Goal: Transaction & Acquisition: Purchase product/service

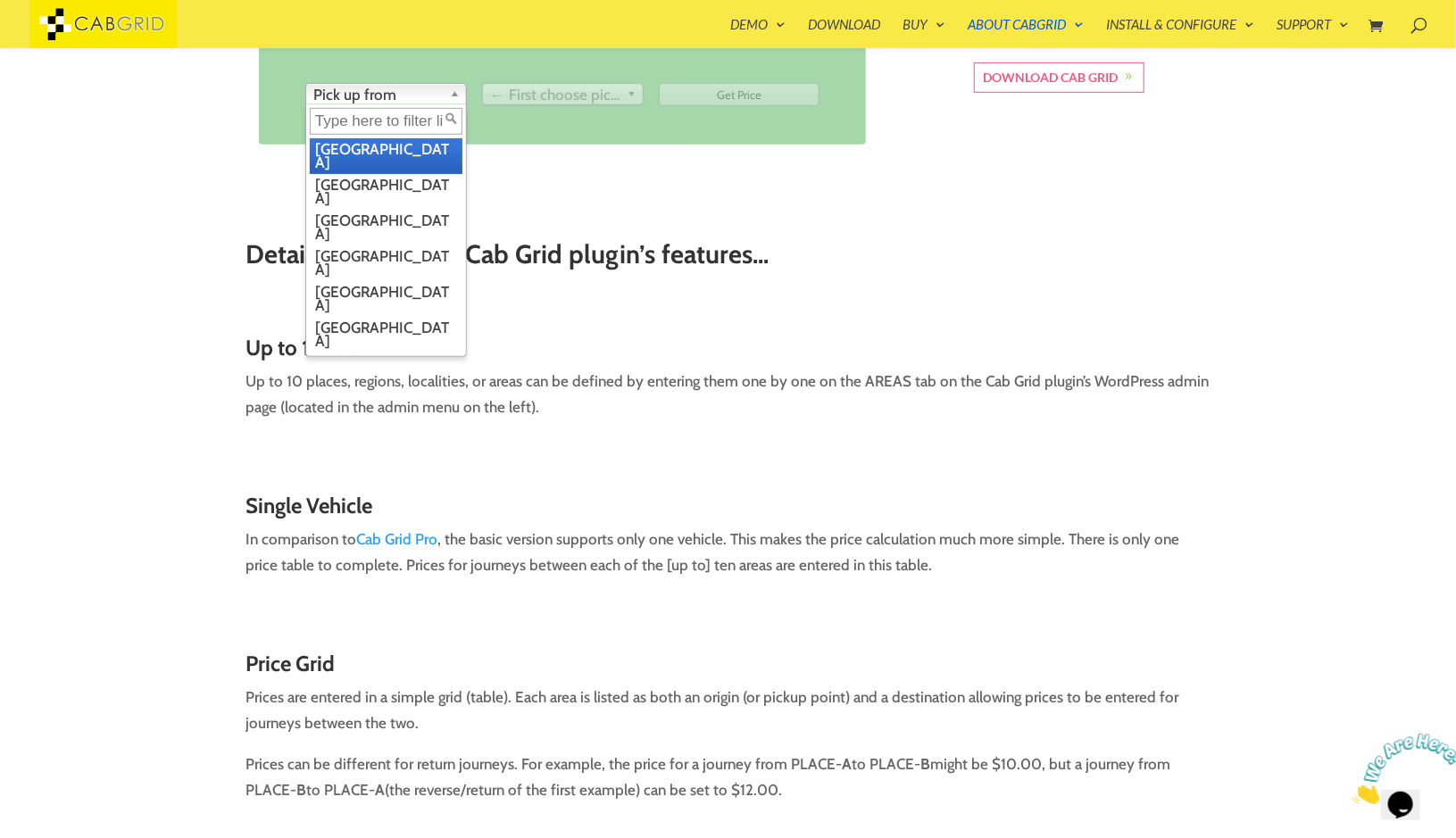
click at [438, 97] on span "Pick up from" at bounding box center [377, 95] width 129 height 21
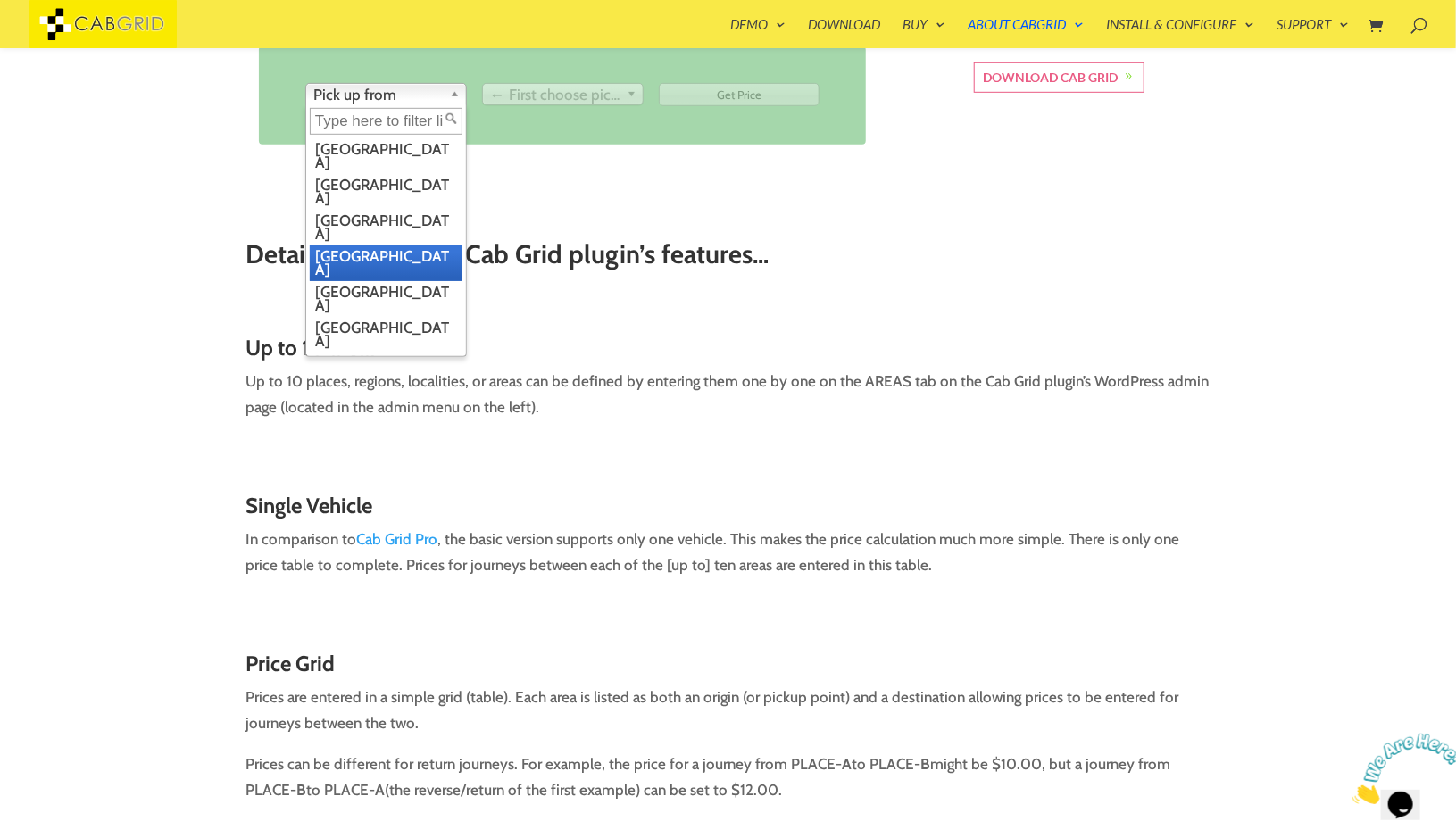
click at [406, 246] on li "[GEOGRAPHIC_DATA]" at bounding box center [386, 263] width 153 height 35
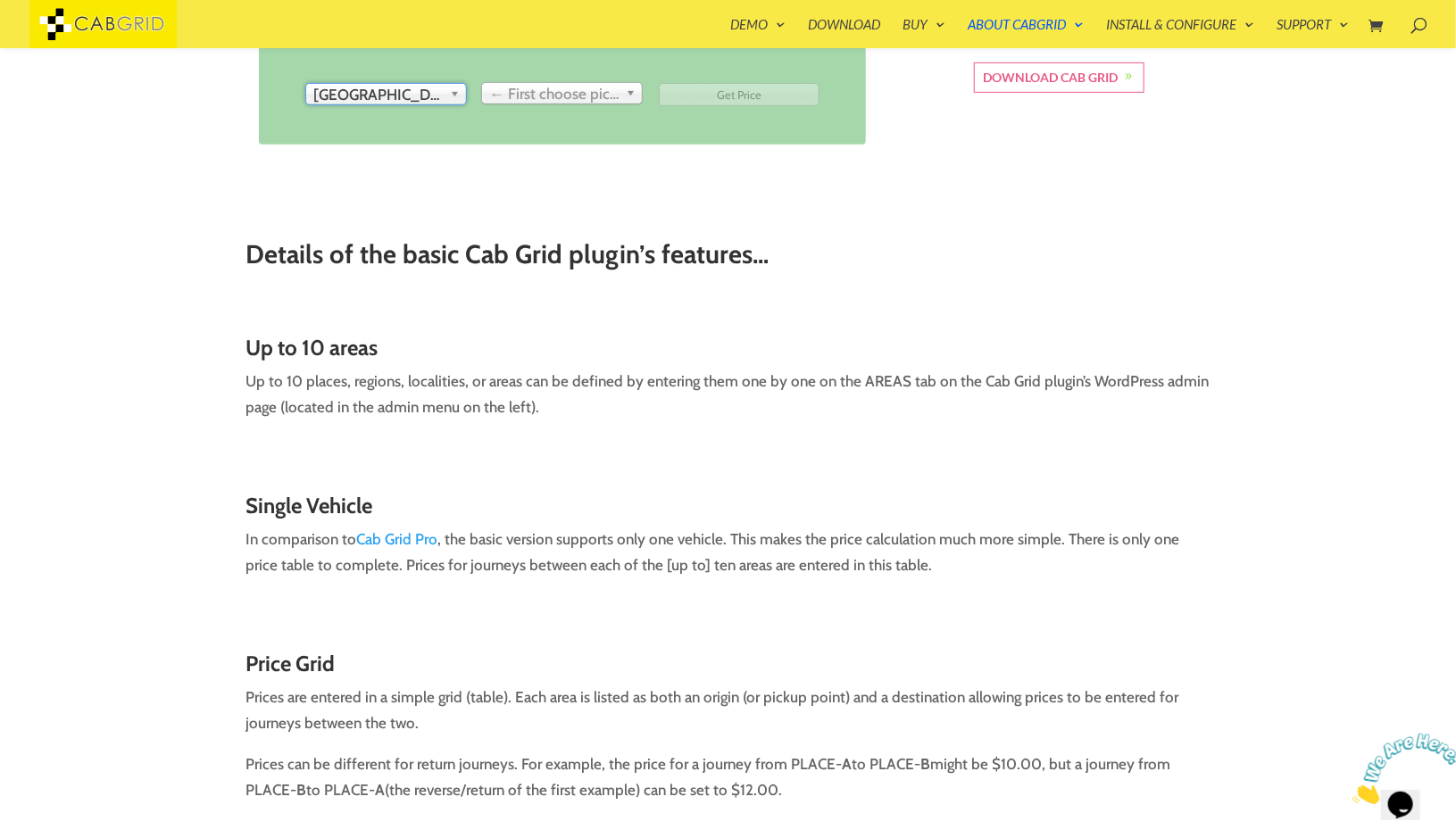
click at [546, 88] on span "← First choose pick up" at bounding box center [554, 95] width 129 height 21
click at [546, 88] on span "Drop off at..." at bounding box center [554, 95] width 129 height 21
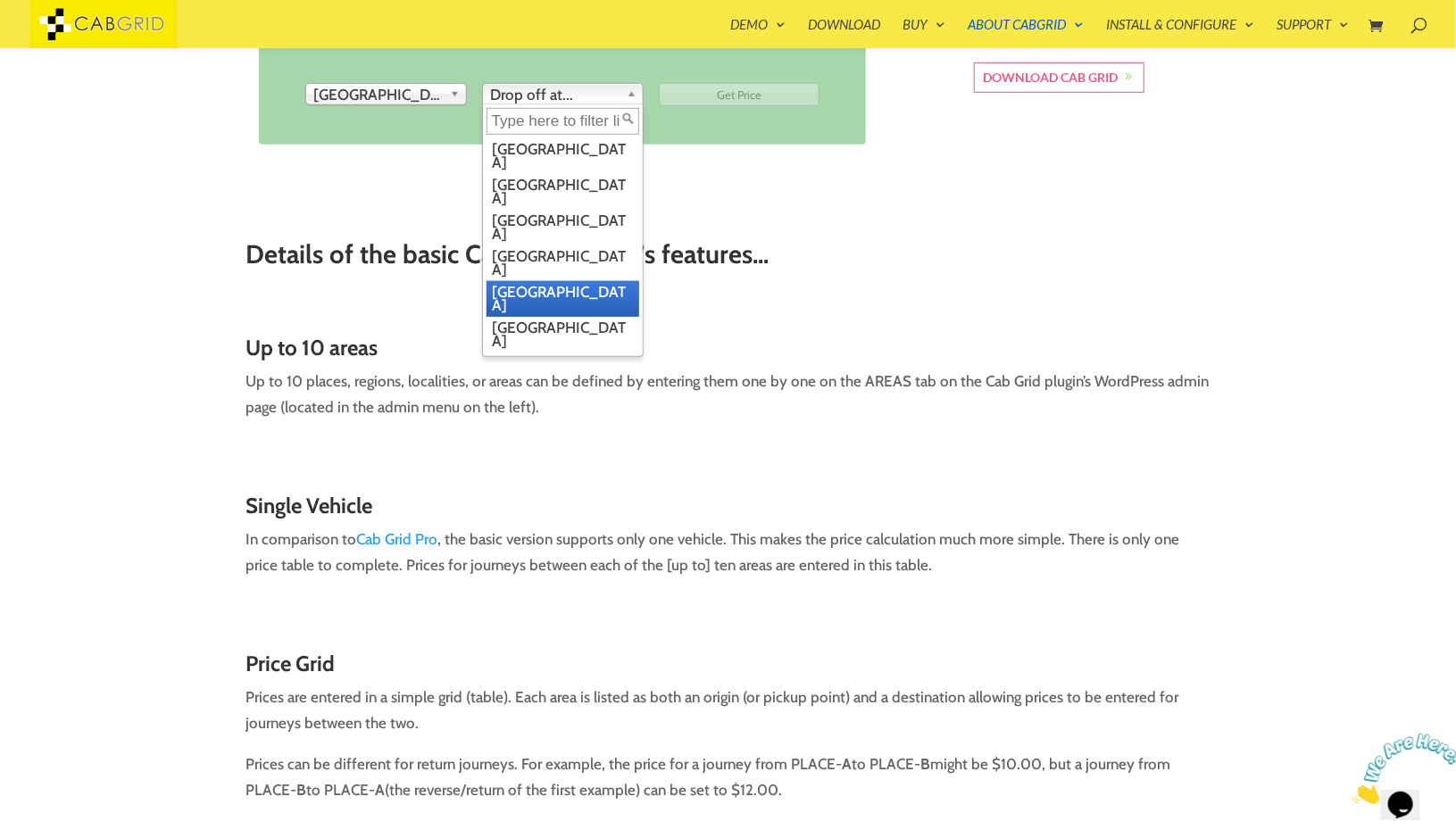
click at [546, 281] on li "[GEOGRAPHIC_DATA]" at bounding box center [563, 298] width 153 height 35
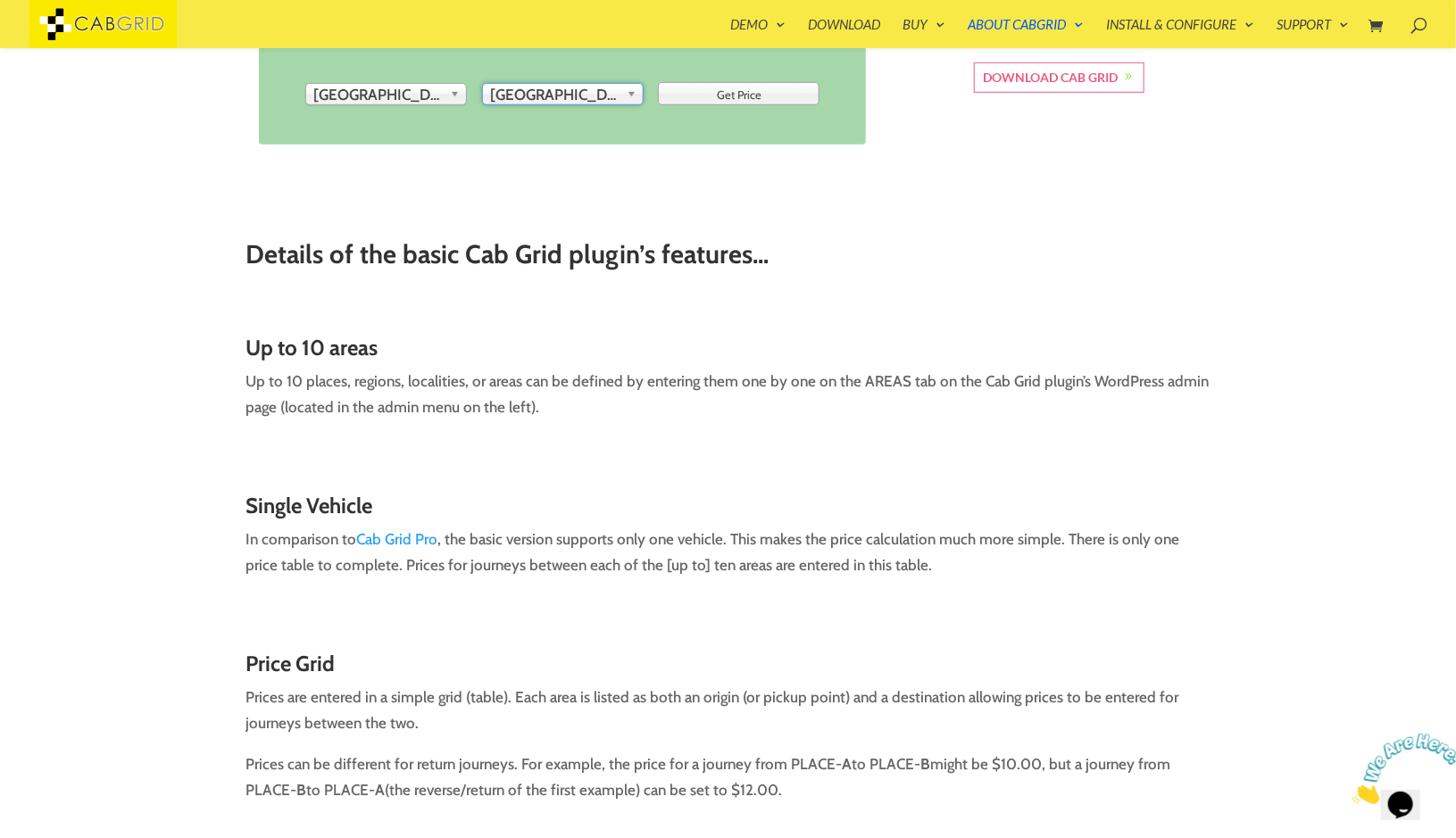
click at [722, 94] on input "Get Price" at bounding box center [739, 95] width 161 height 23
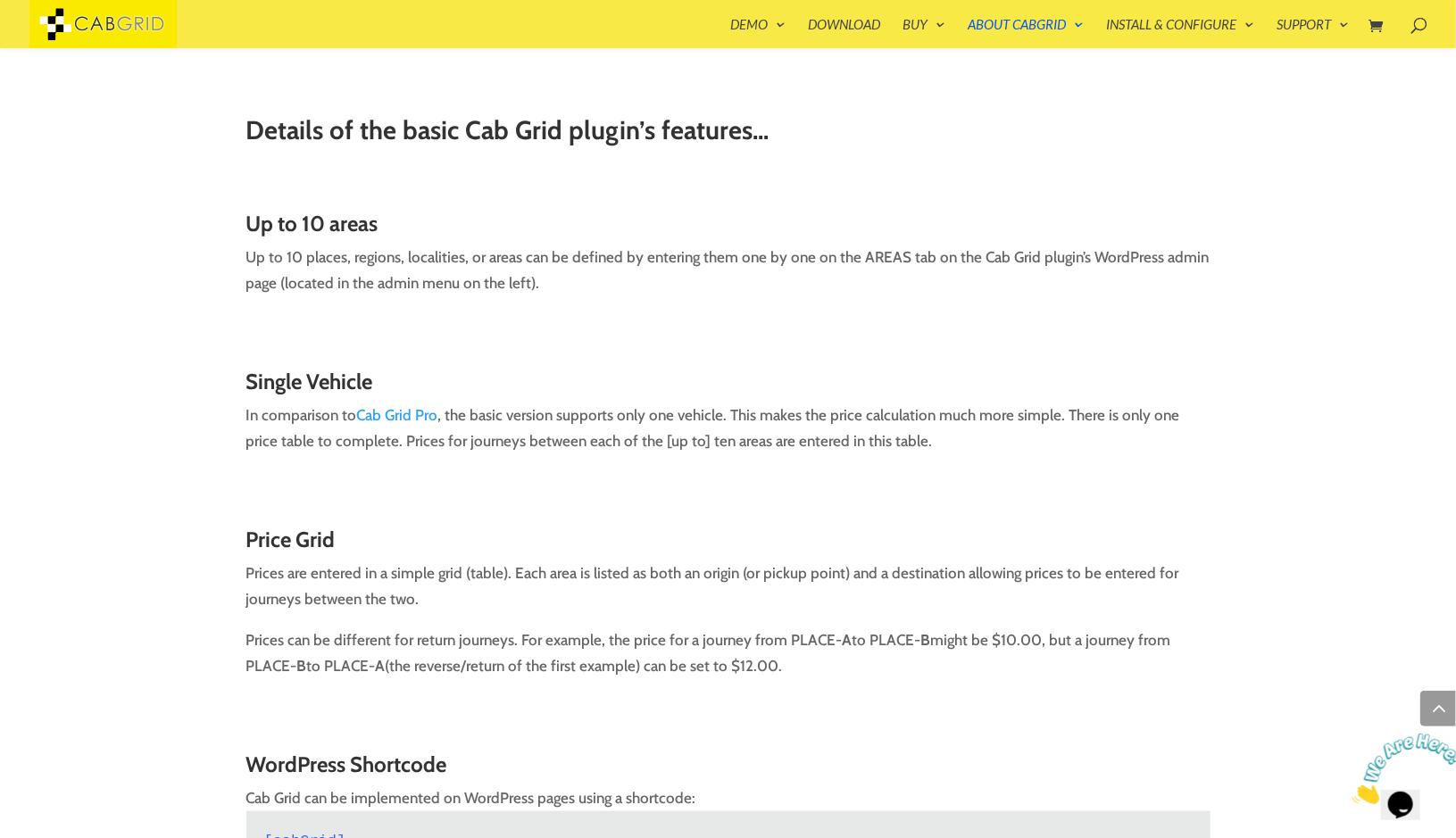
scroll to position [738, 0]
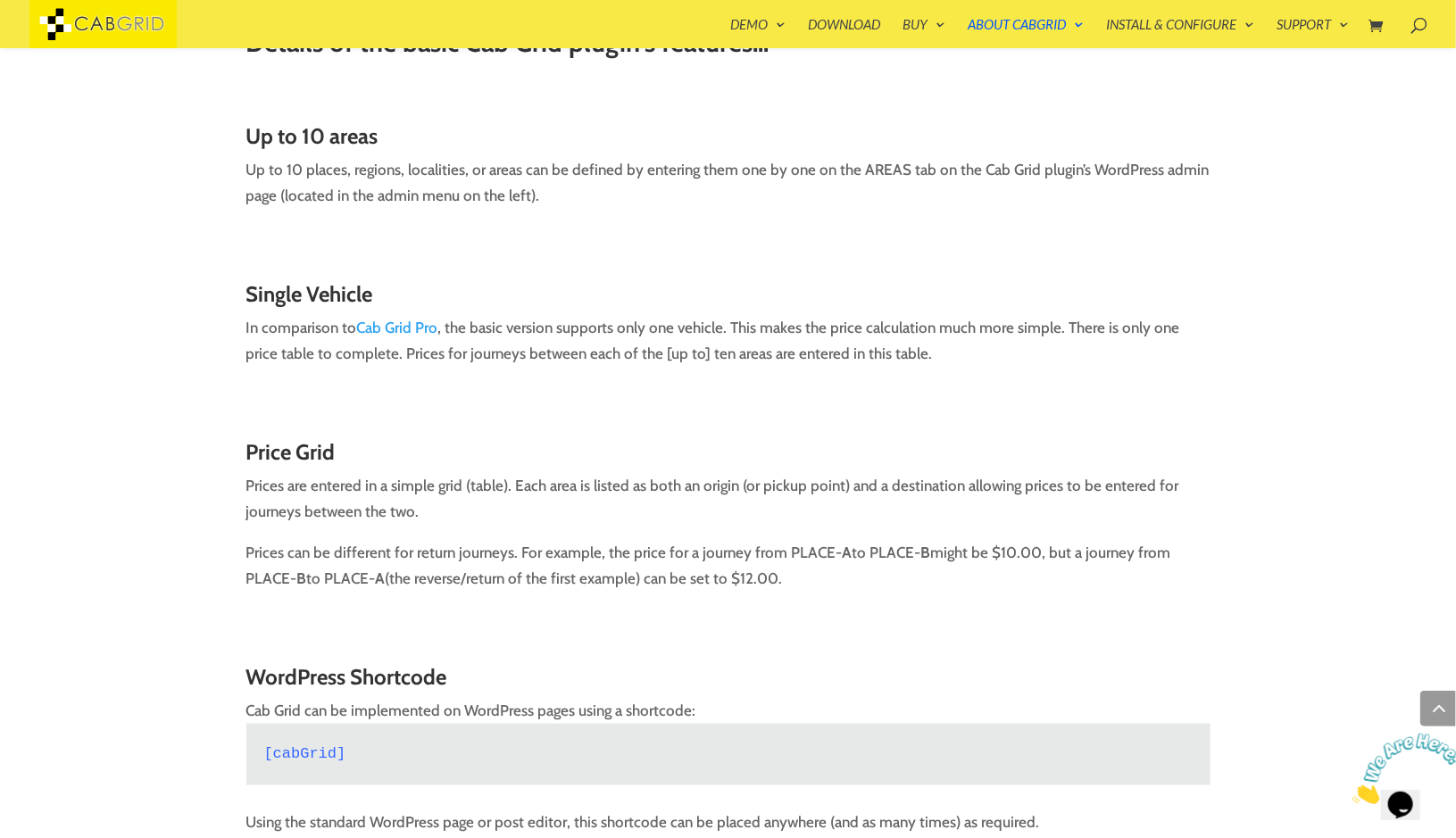
type input "Get Price"
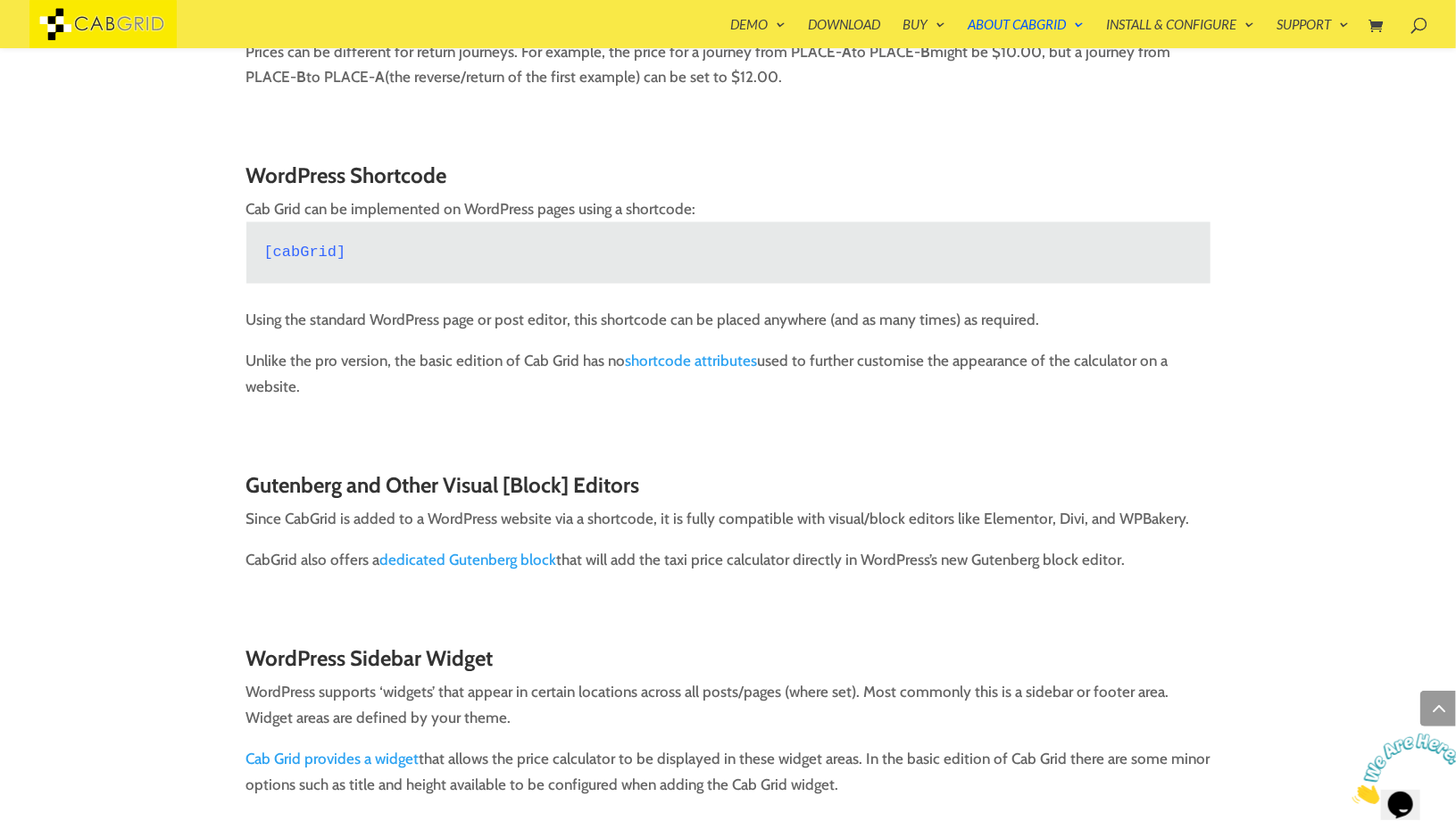
click at [717, 344] on p "Using the standard WordPress page or post editor, this shortcode can be placed …" at bounding box center [728, 328] width 964 height 41
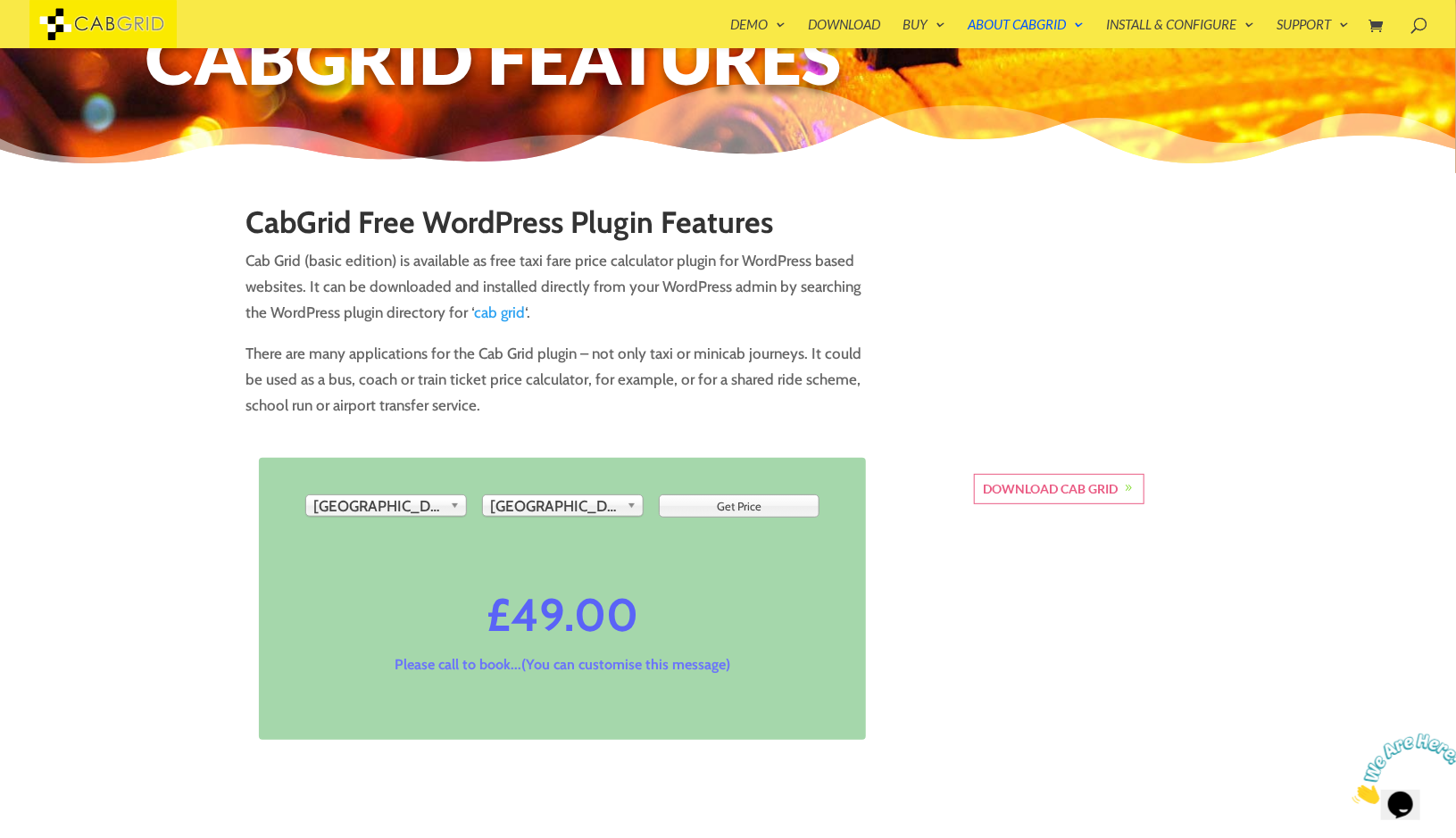
scroll to position [0, 0]
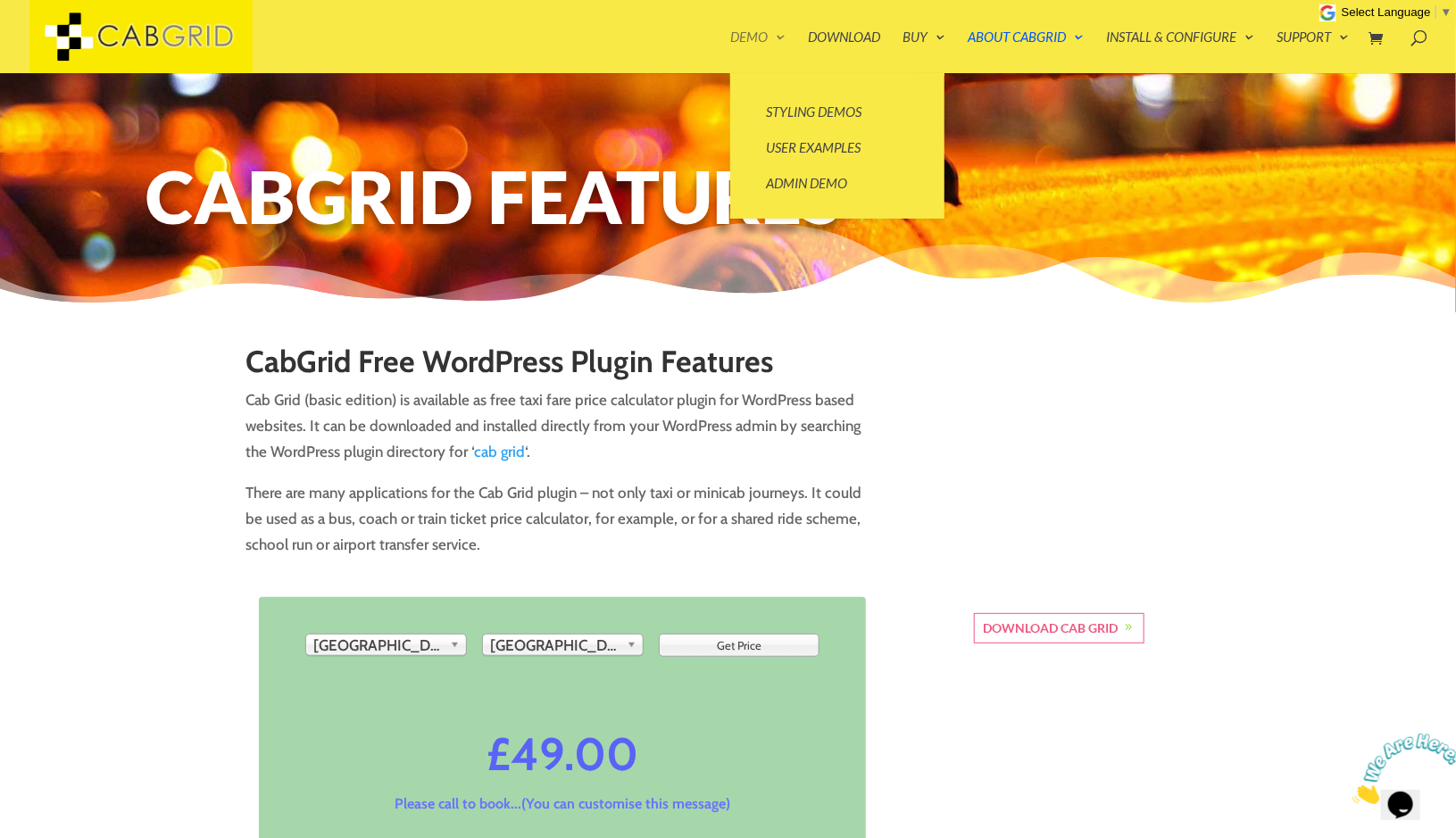
click at [761, 40] on link "Demo" at bounding box center [758, 52] width 55 height 43
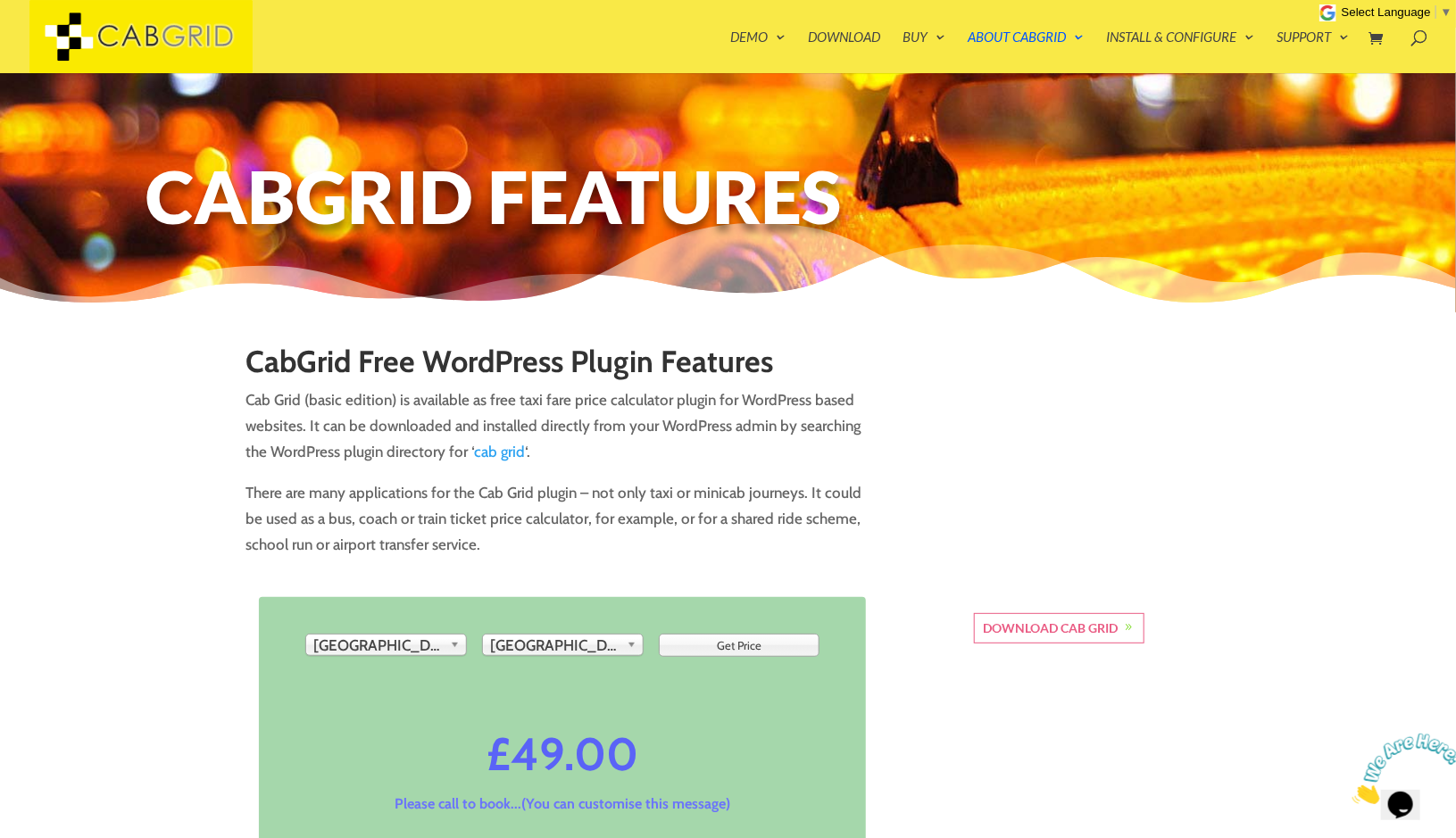
click at [455, 402] on p "Cab Grid (basic edition) is available as free taxi fare price calculator plugin…" at bounding box center [563, 433] width 632 height 93
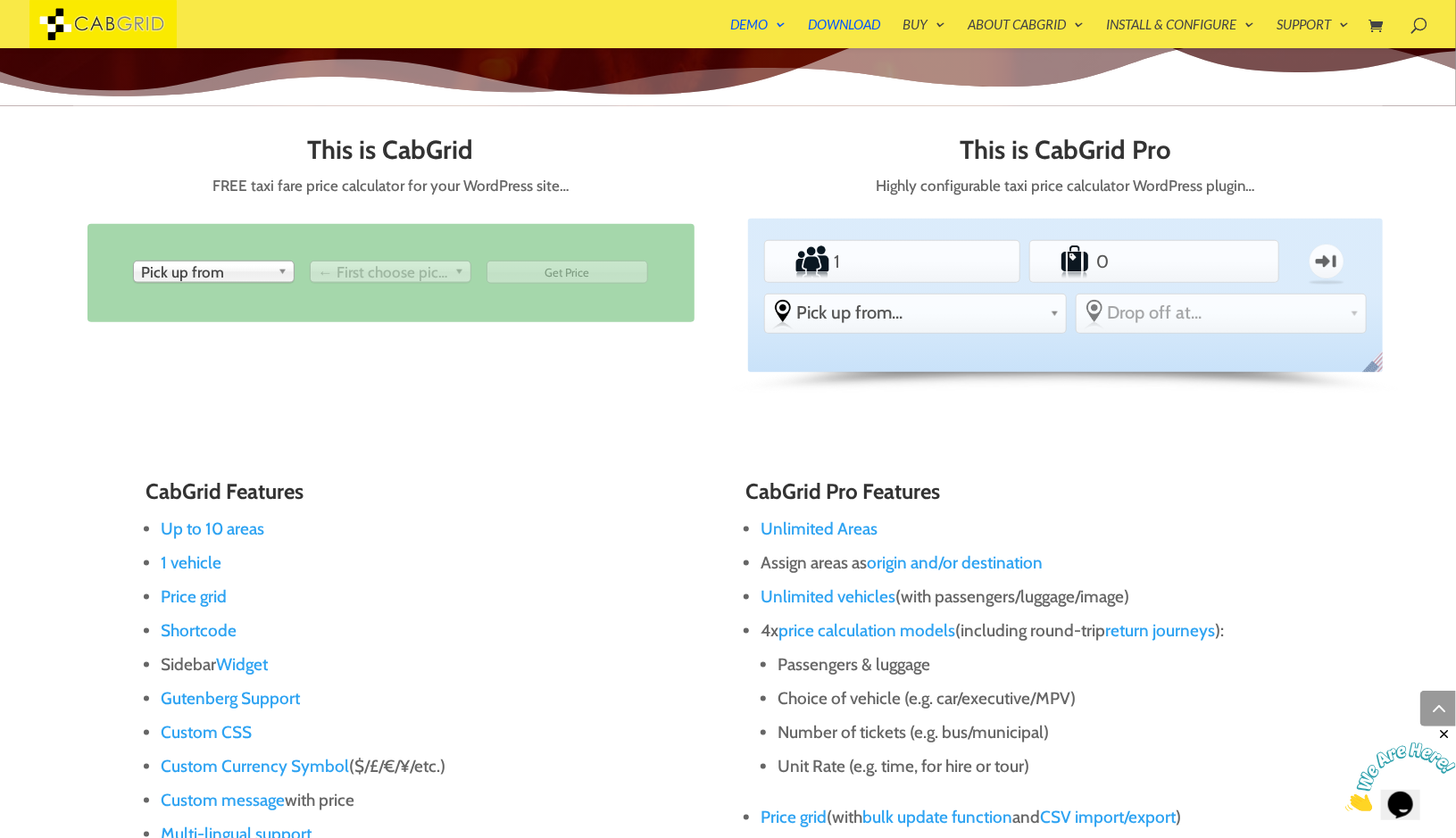
scroll to position [819, 0]
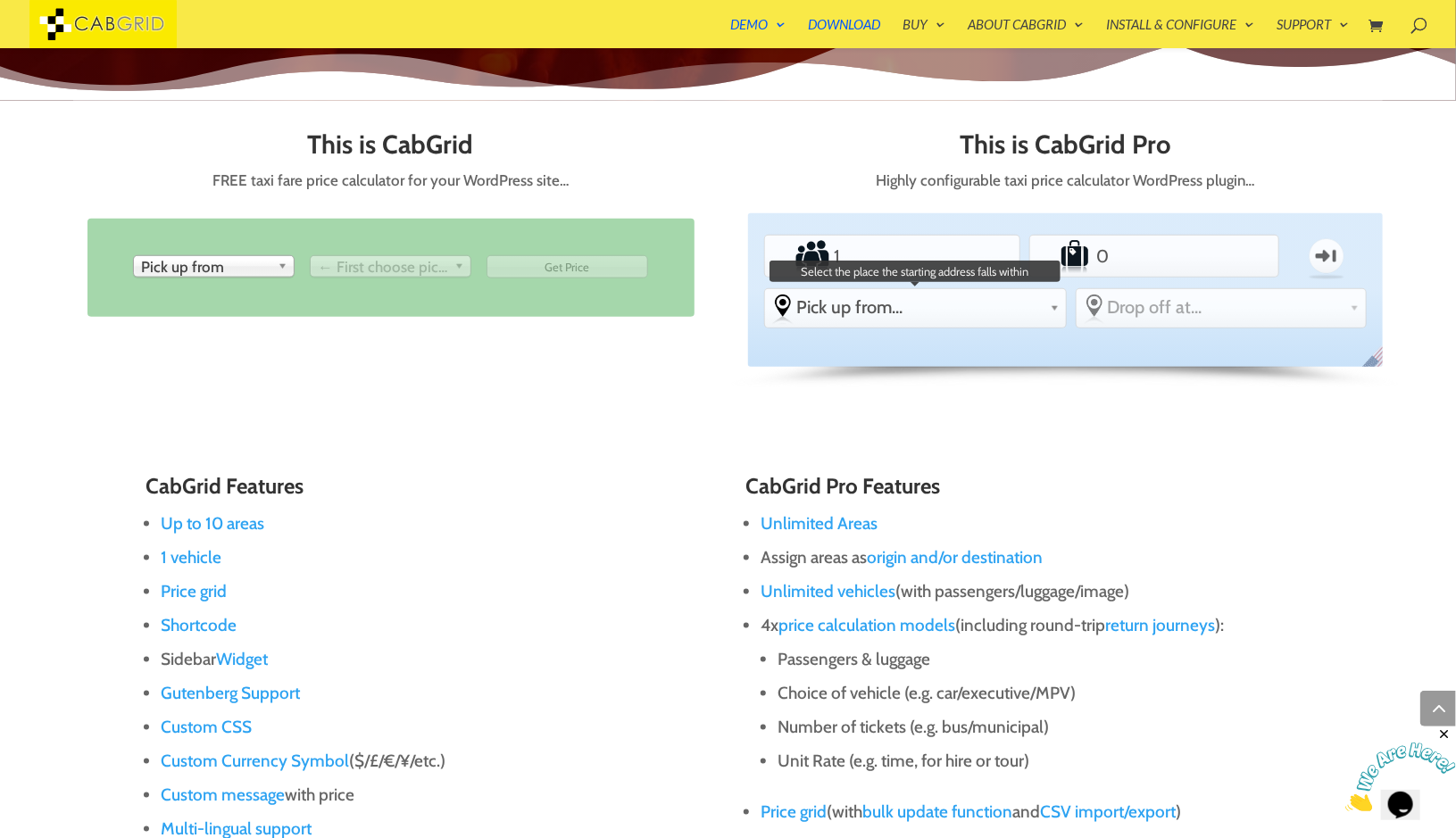
click at [1022, 309] on span "Pick up from..." at bounding box center [919, 307] width 246 height 21
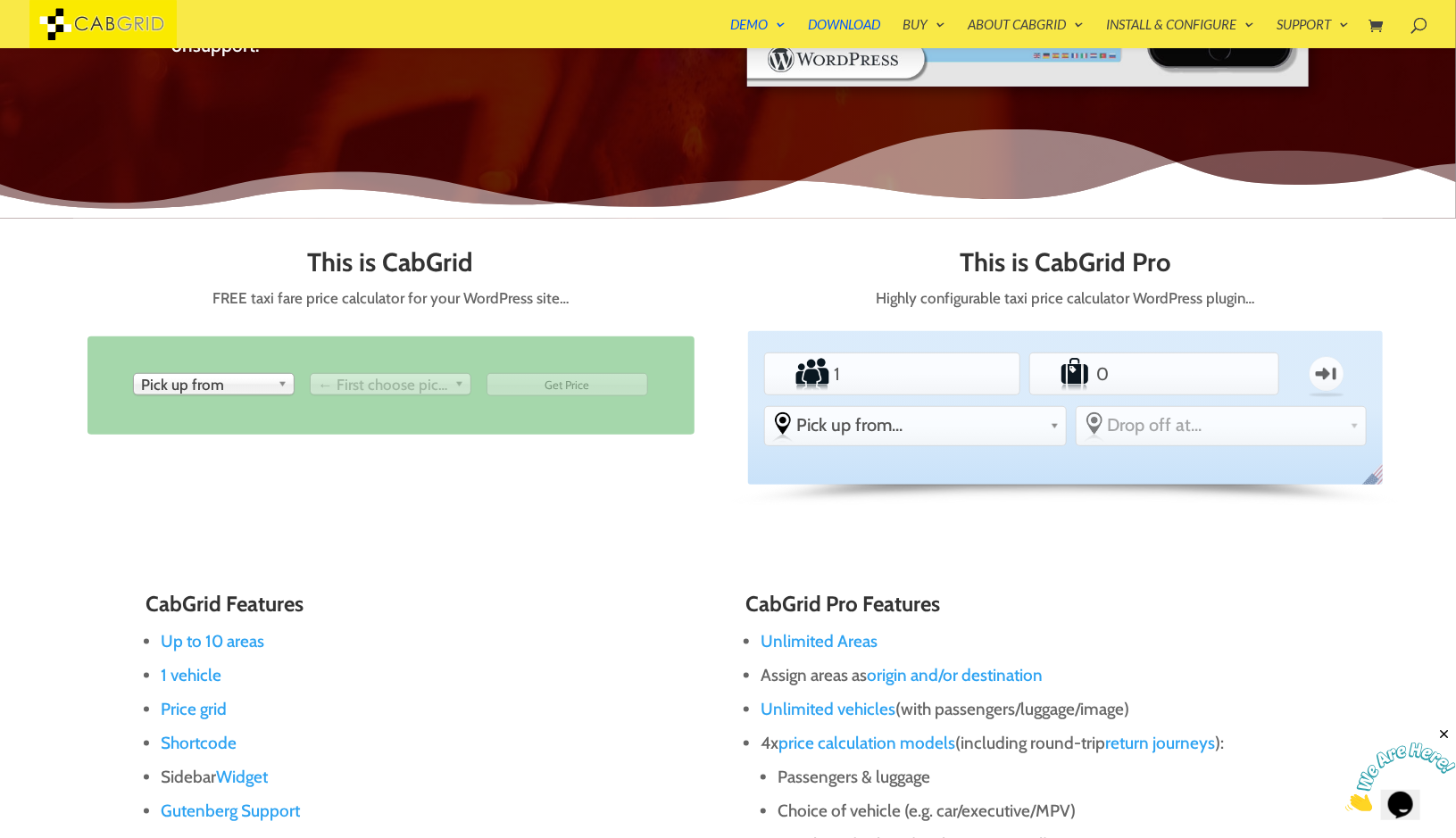
scroll to position [698, 0]
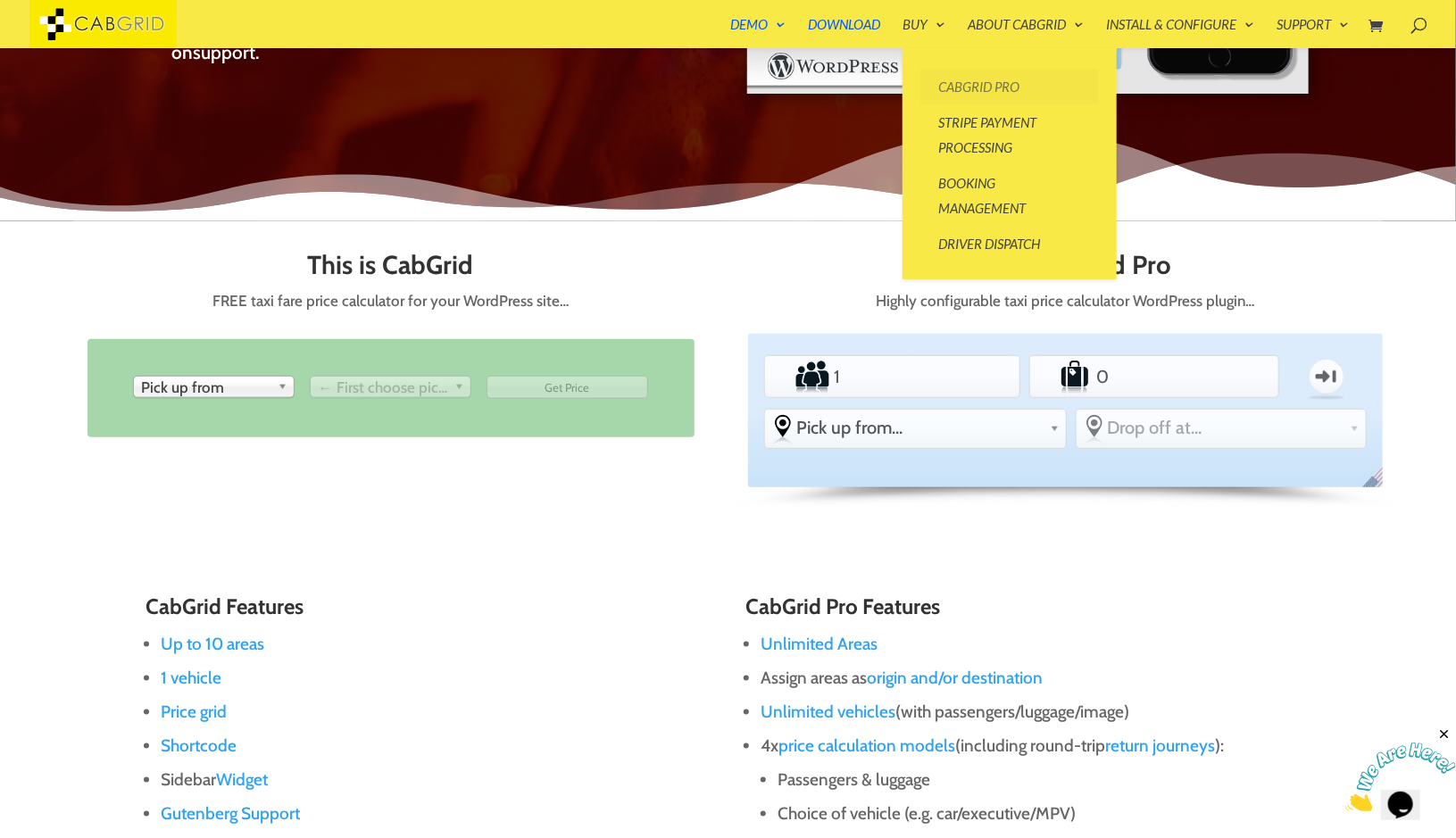
click at [958, 77] on link "CabGrid Pro" at bounding box center [1009, 86] width 179 height 35
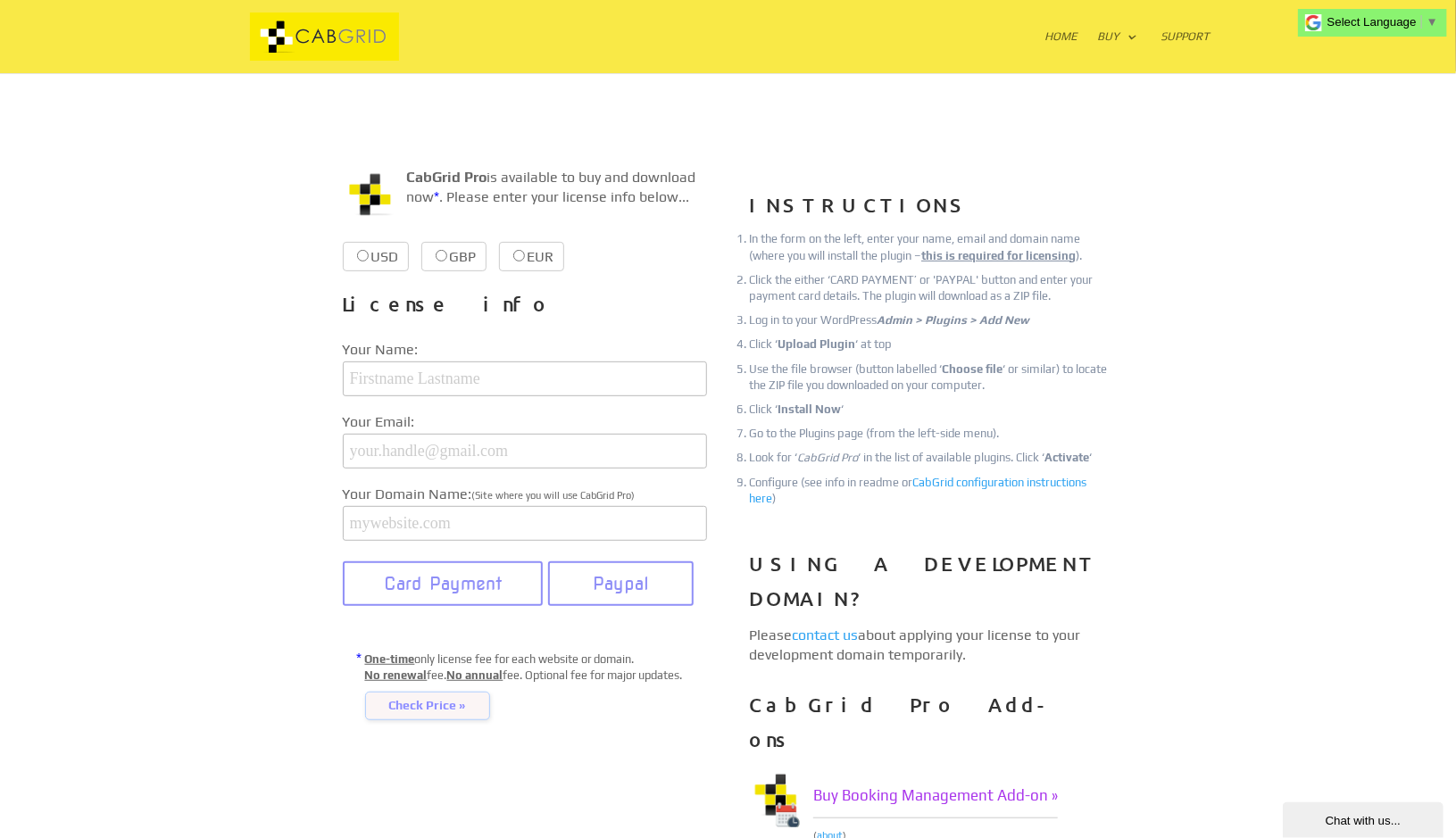
click at [469, 246] on label "GBP £37.99 £37.99" at bounding box center [454, 256] width 65 height 30
click at [447, 250] on input "GBP £37.99 £37.99" at bounding box center [441, 256] width 11 height 11
radio input "true"
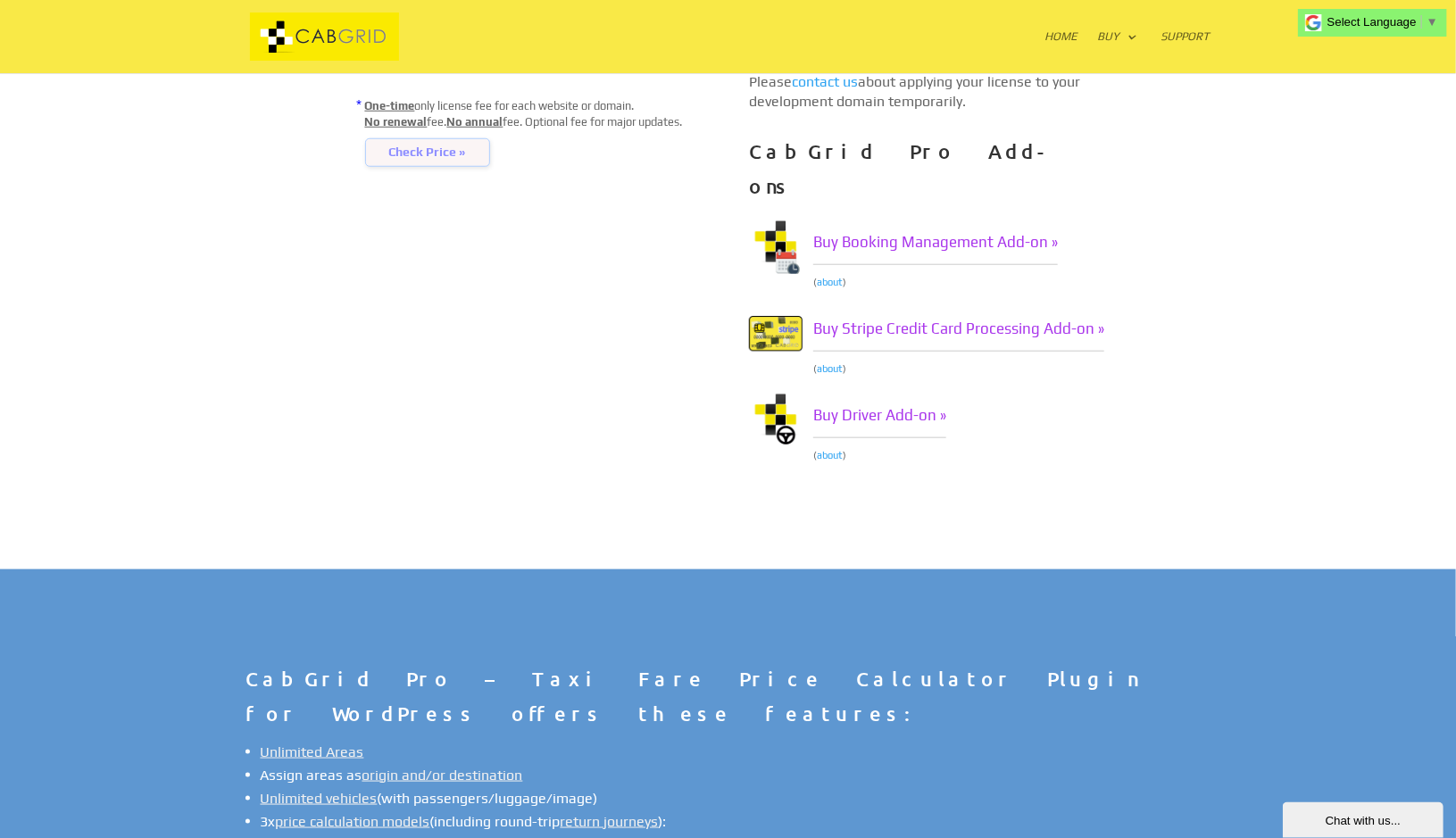
scroll to position [726, 0]
